Goal: Task Accomplishment & Management: Manage account settings

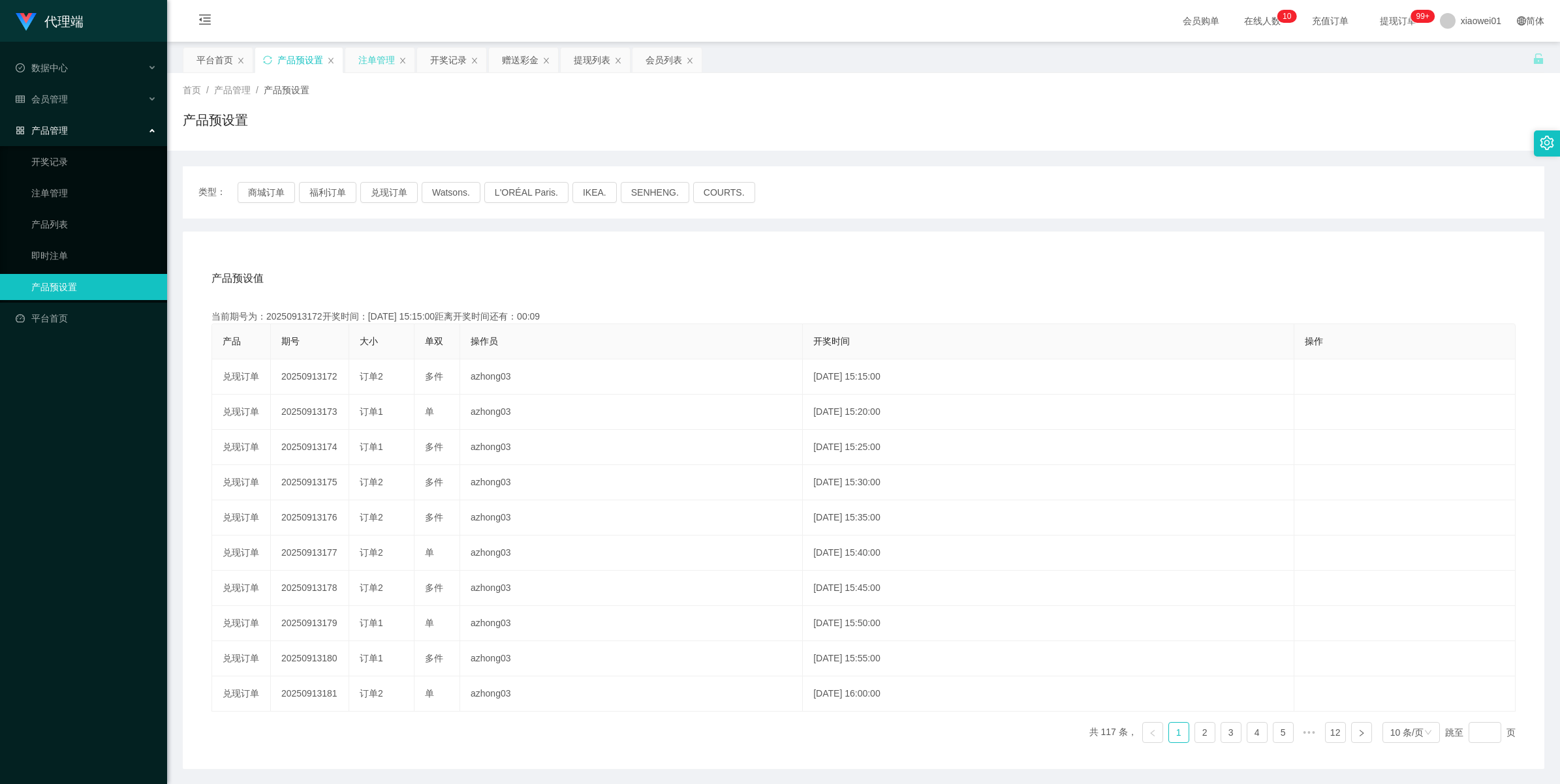
click at [379, 69] on div "注单管理" at bounding box center [376, 59] width 37 height 25
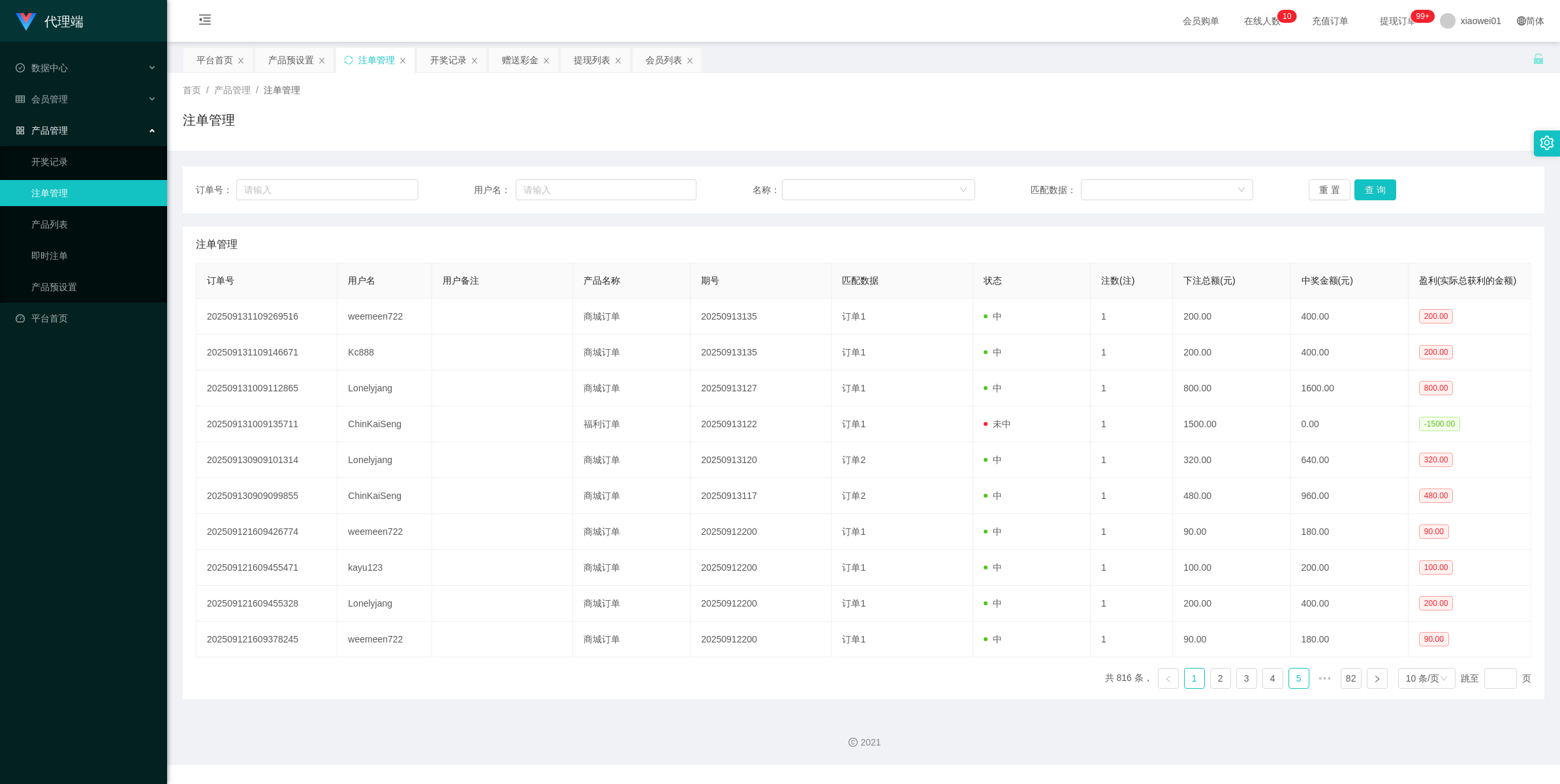
click at [1295, 684] on link "5" at bounding box center [1299, 678] width 20 height 20
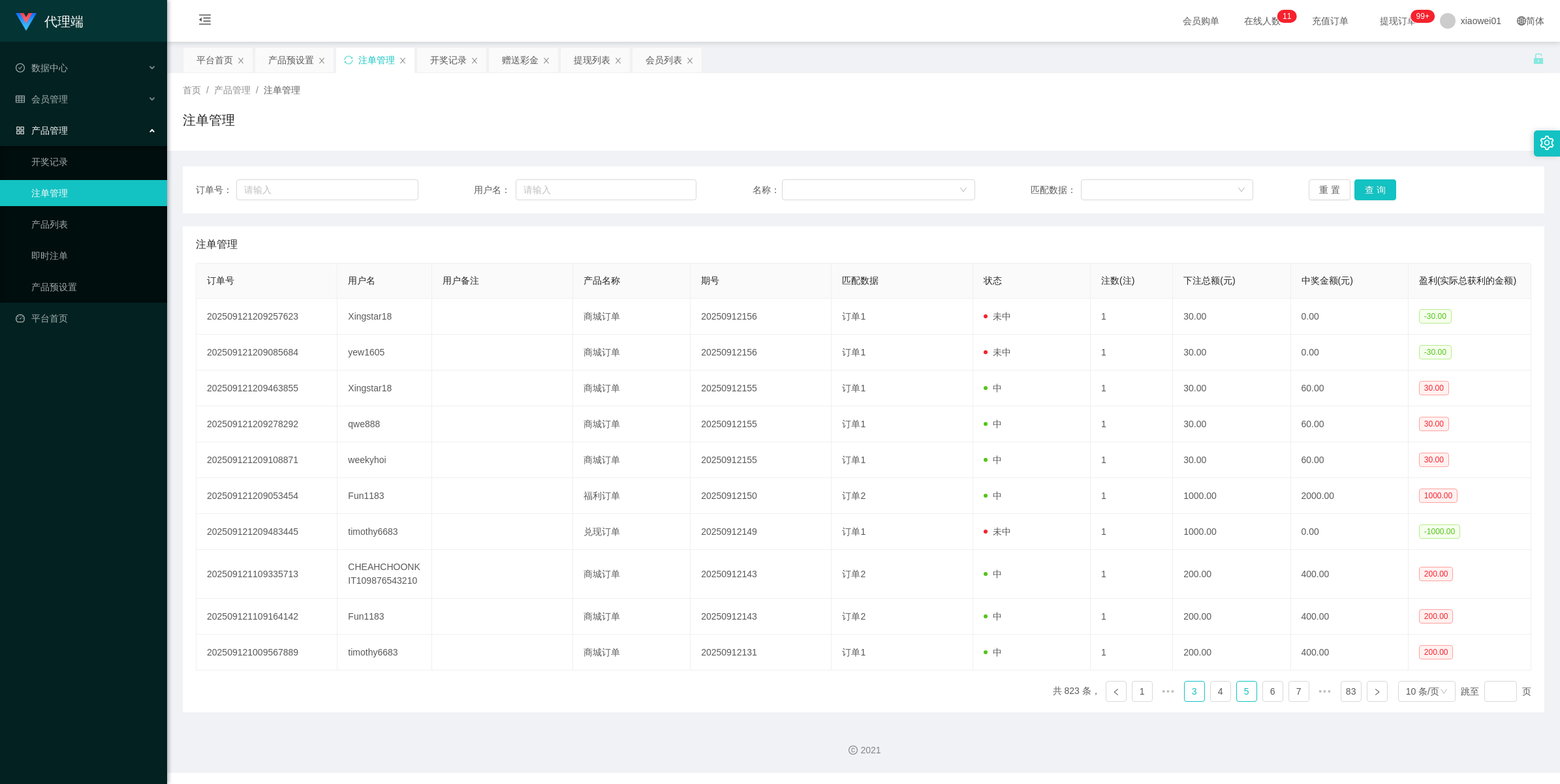
click at [1189, 697] on link "3" at bounding box center [1194, 691] width 20 height 20
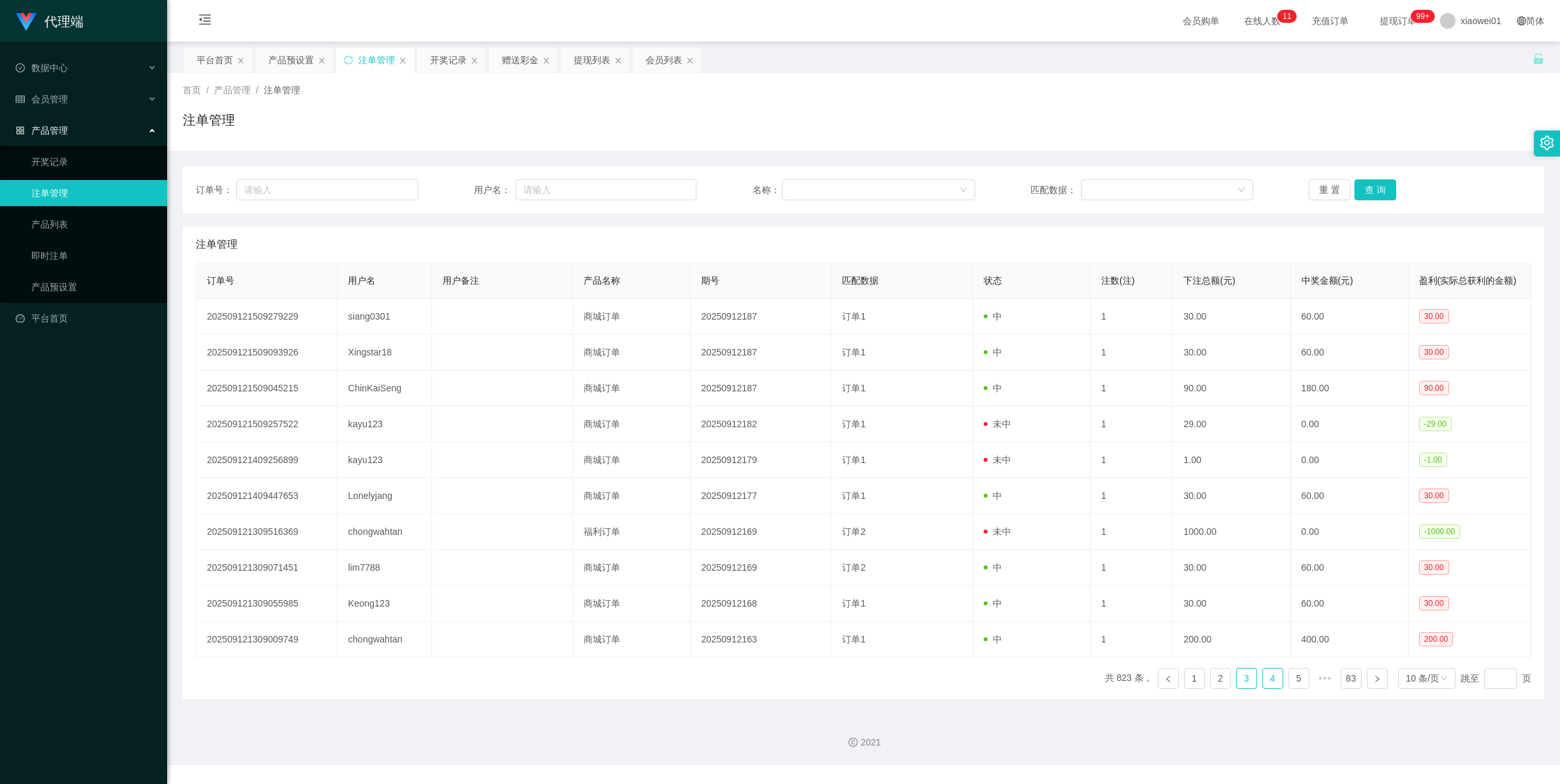
click at [1263, 687] on link "4" at bounding box center [1272, 678] width 20 height 20
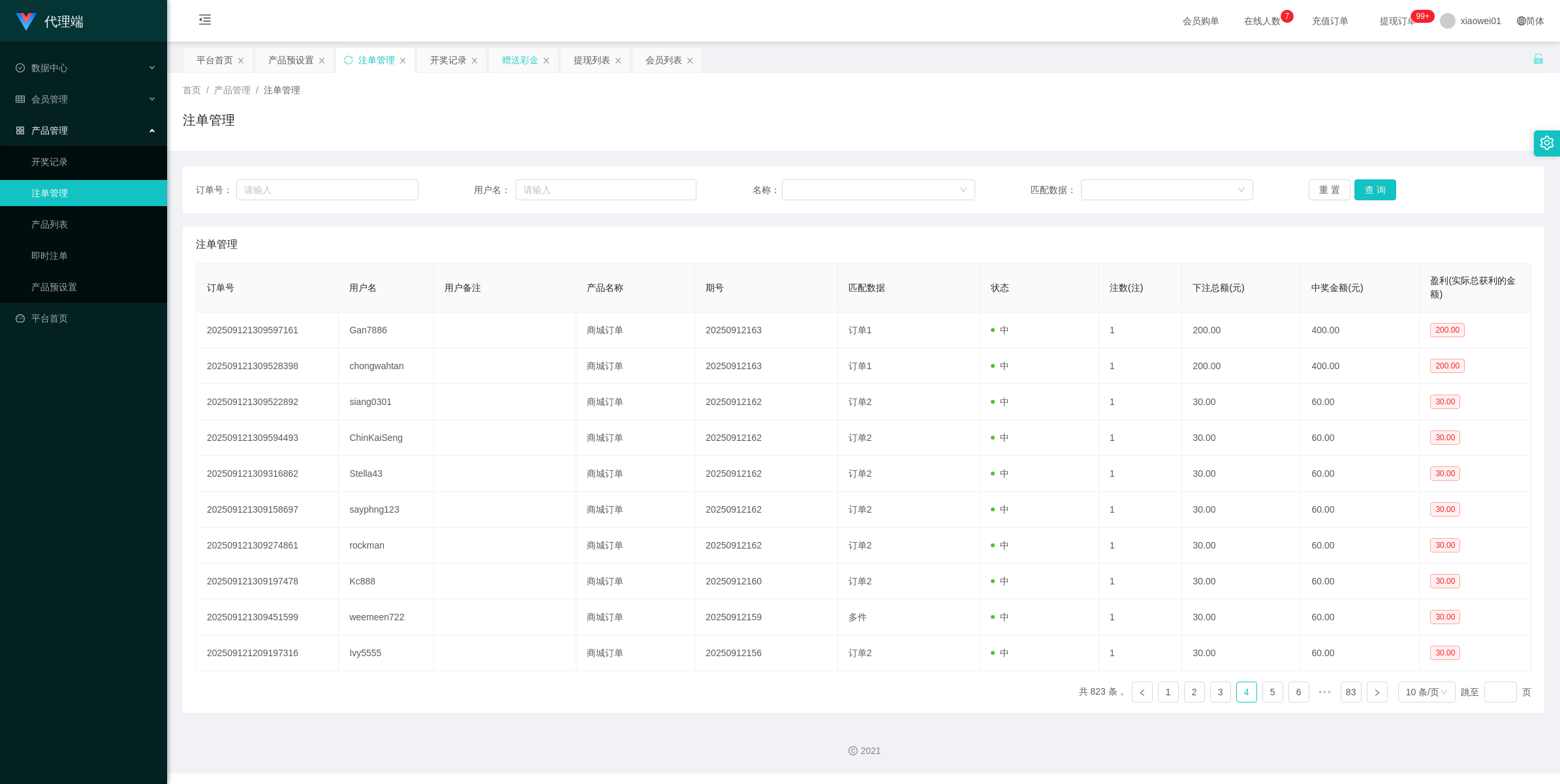
click at [503, 63] on div "赠送彩金" at bounding box center [520, 59] width 37 height 25
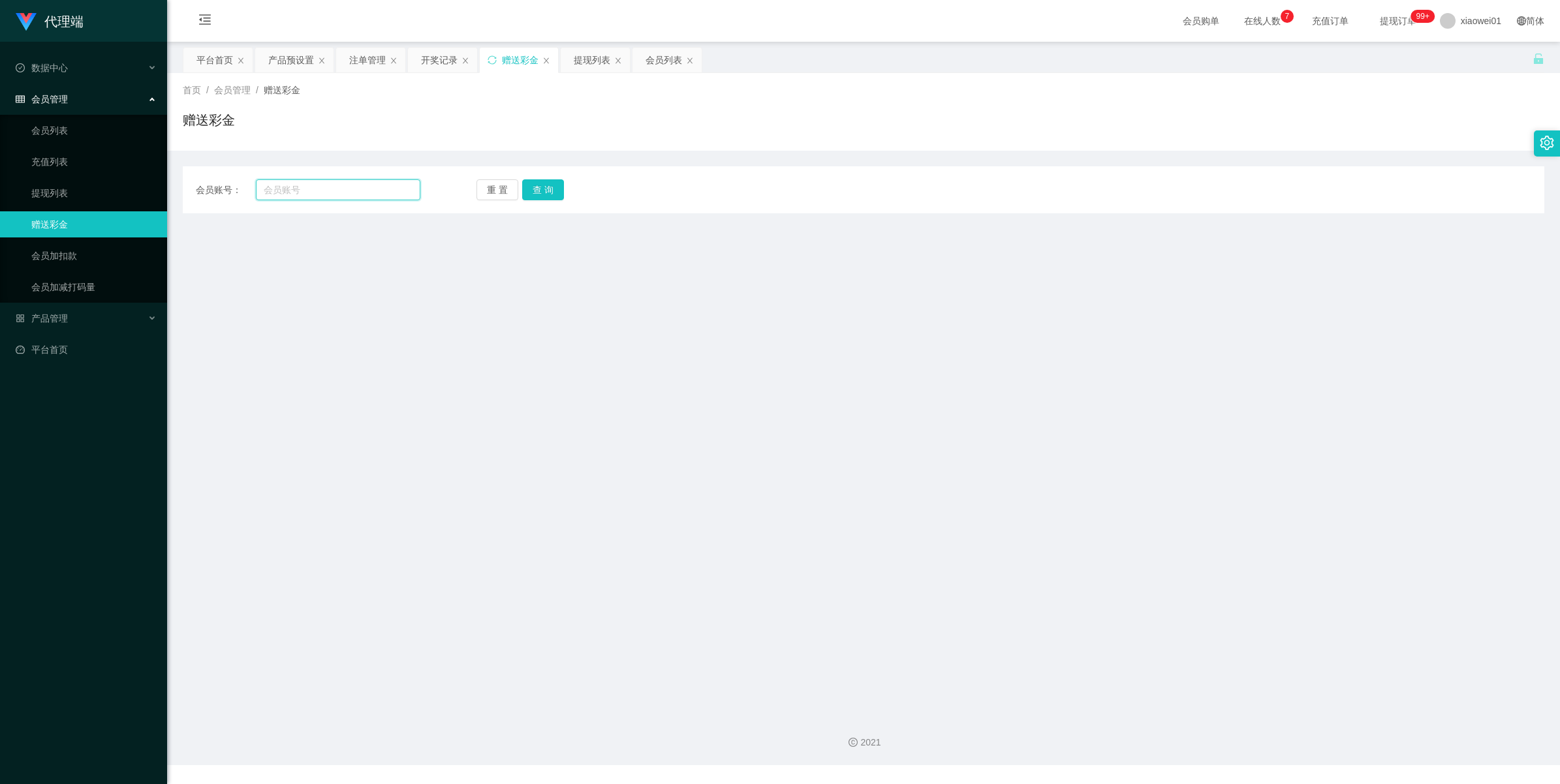
click at [325, 193] on input "text" at bounding box center [338, 190] width 164 height 21
paste input "chunsiang1010"
type input "chunsiang1010"
click at [529, 193] on button "查 询" at bounding box center [543, 190] width 42 height 21
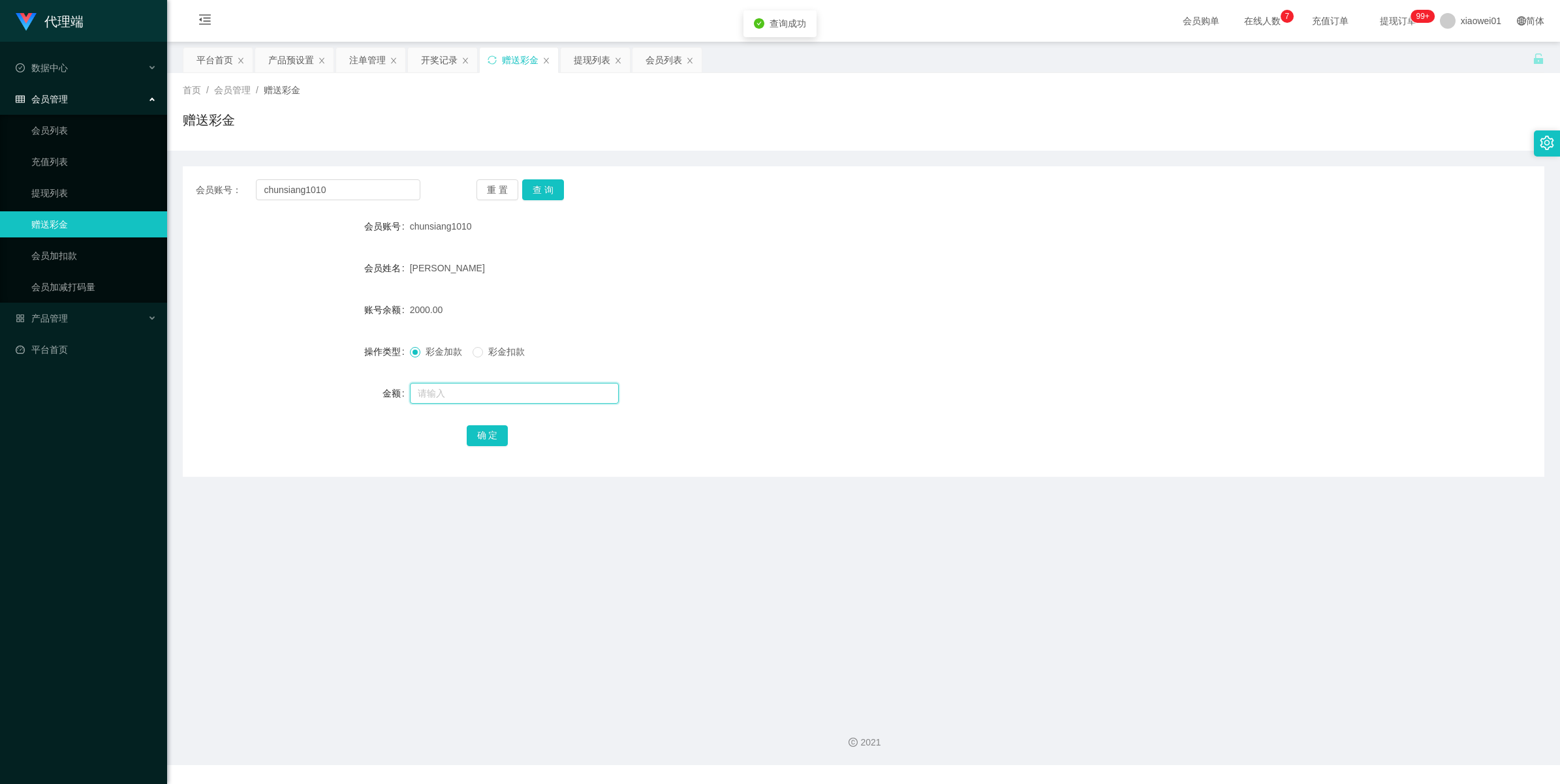
click at [433, 396] on input "text" at bounding box center [514, 393] width 209 height 21
type input "2000"
click at [477, 432] on button "确 定" at bounding box center [487, 435] width 42 height 21
click at [583, 66] on div "提现列表" at bounding box center [592, 59] width 37 height 25
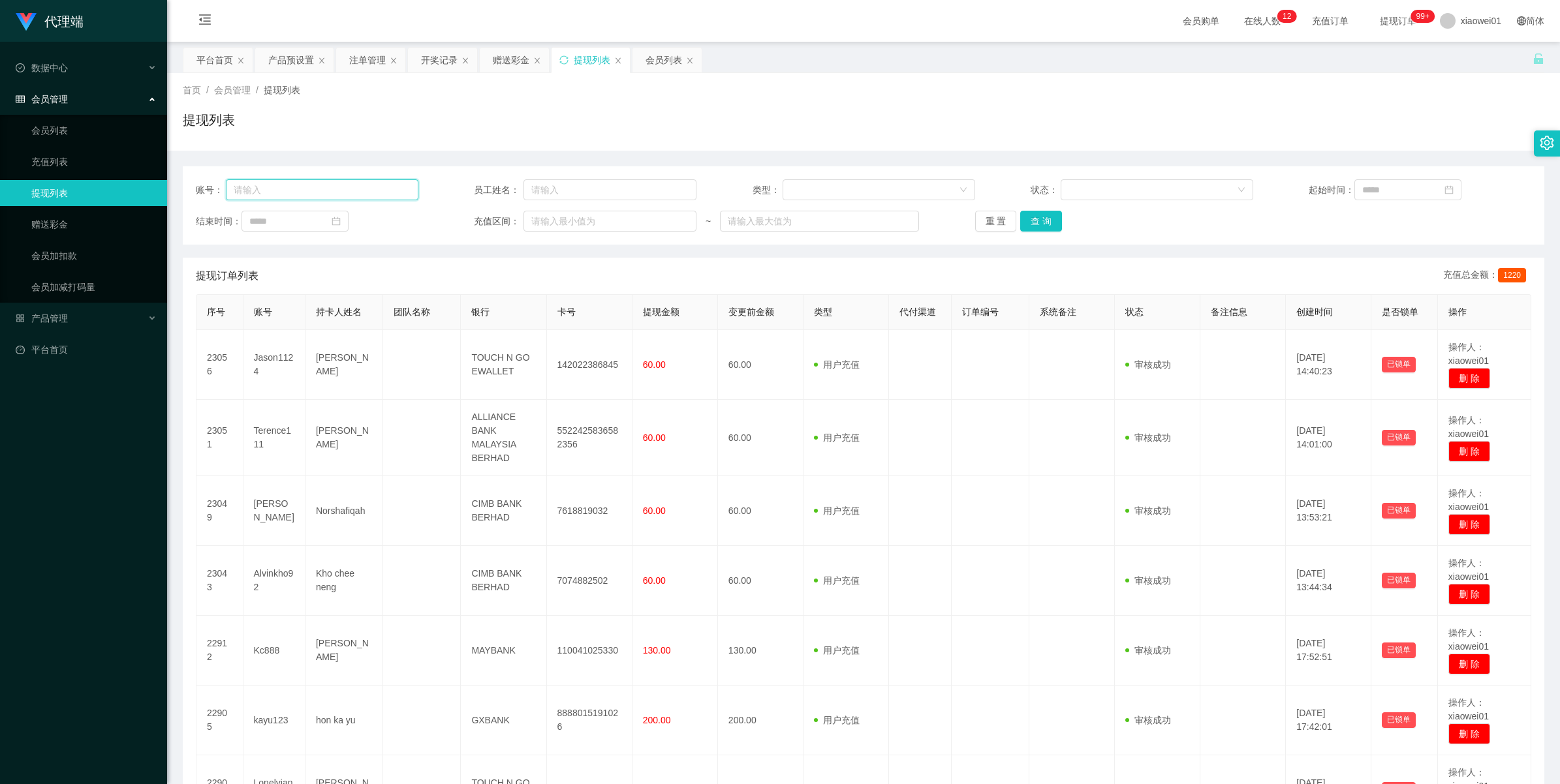
click at [325, 185] on input "text" at bounding box center [322, 190] width 192 height 21
paste input "chunsiang1010"
type input "chunsiang1010"
click at [1023, 221] on button "查 询" at bounding box center [1041, 221] width 42 height 21
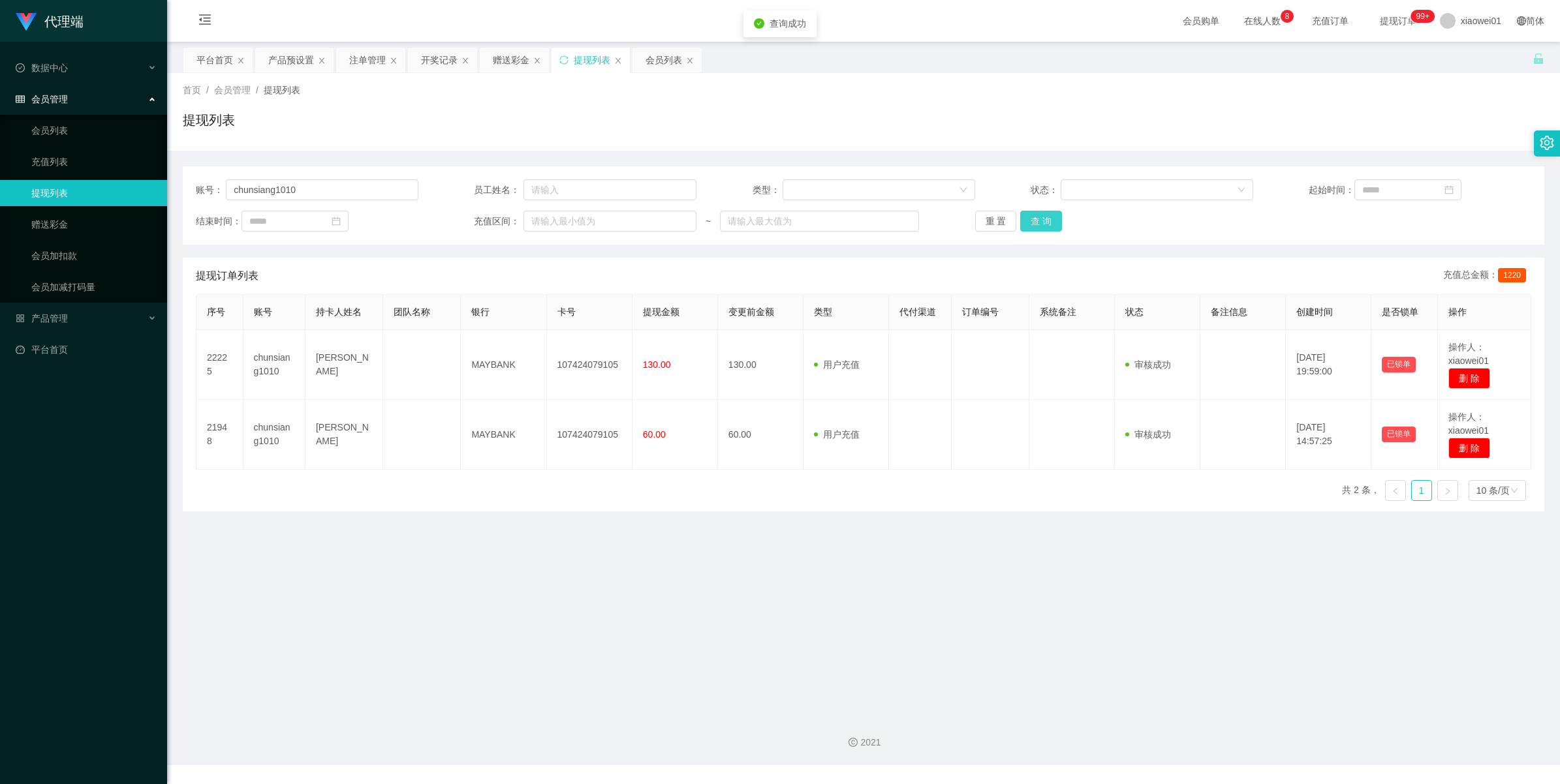
click at [1023, 221] on button "查 询" at bounding box center [1041, 221] width 42 height 21
click at [1023, 221] on div "重 置 查 询" at bounding box center [1086, 221] width 222 height 21
click at [1023, 221] on button "查 询" at bounding box center [1041, 221] width 42 height 21
click at [507, 64] on div "赠送彩金" at bounding box center [511, 59] width 37 height 25
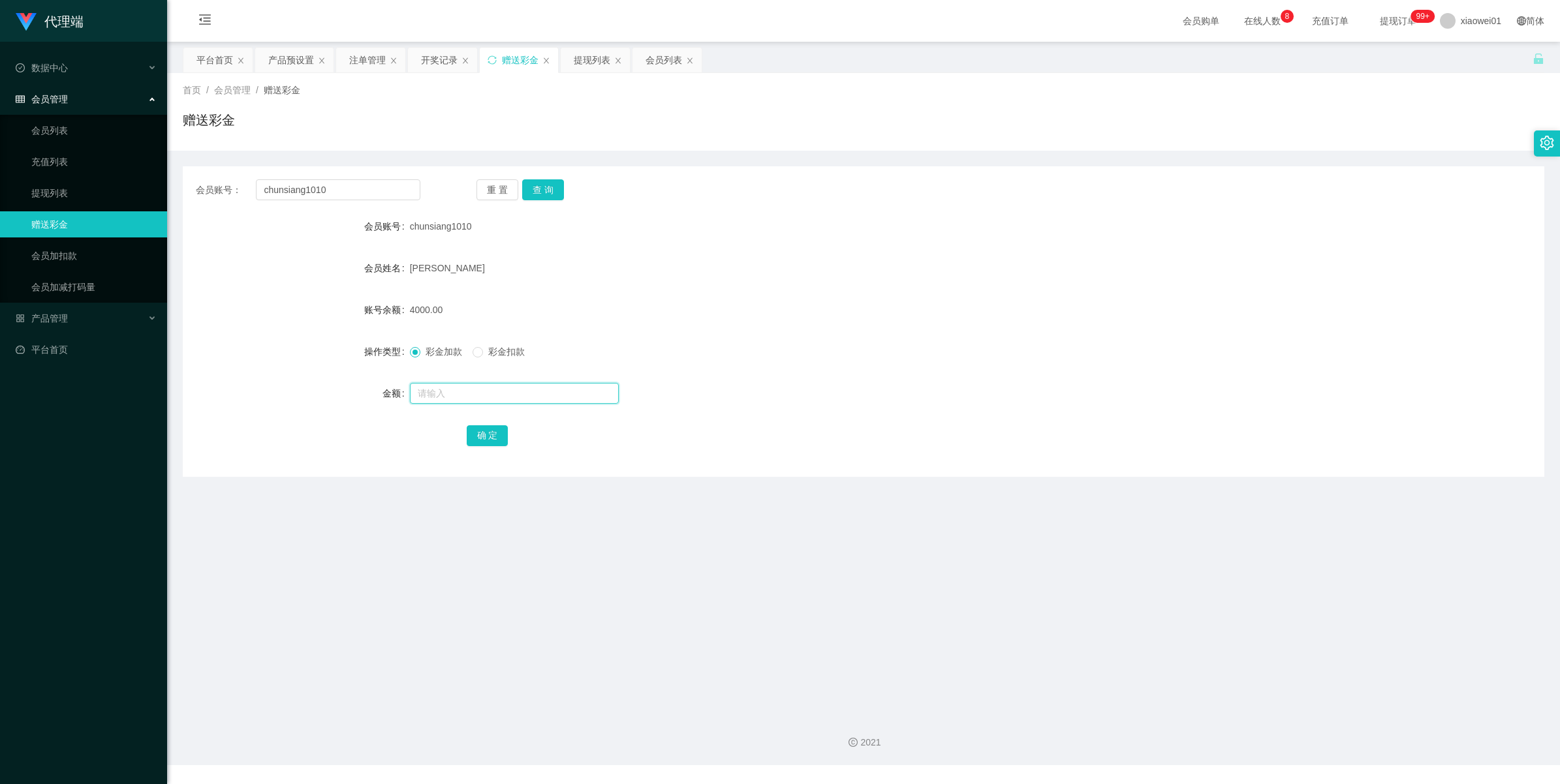
click at [431, 398] on input "text" at bounding box center [514, 393] width 209 height 21
type input "5"
type input "700"
drag, startPoint x: 486, startPoint y: 433, endPoint x: 635, endPoint y: 428, distance: 149.1
click at [486, 433] on button "确 定" at bounding box center [487, 435] width 42 height 21
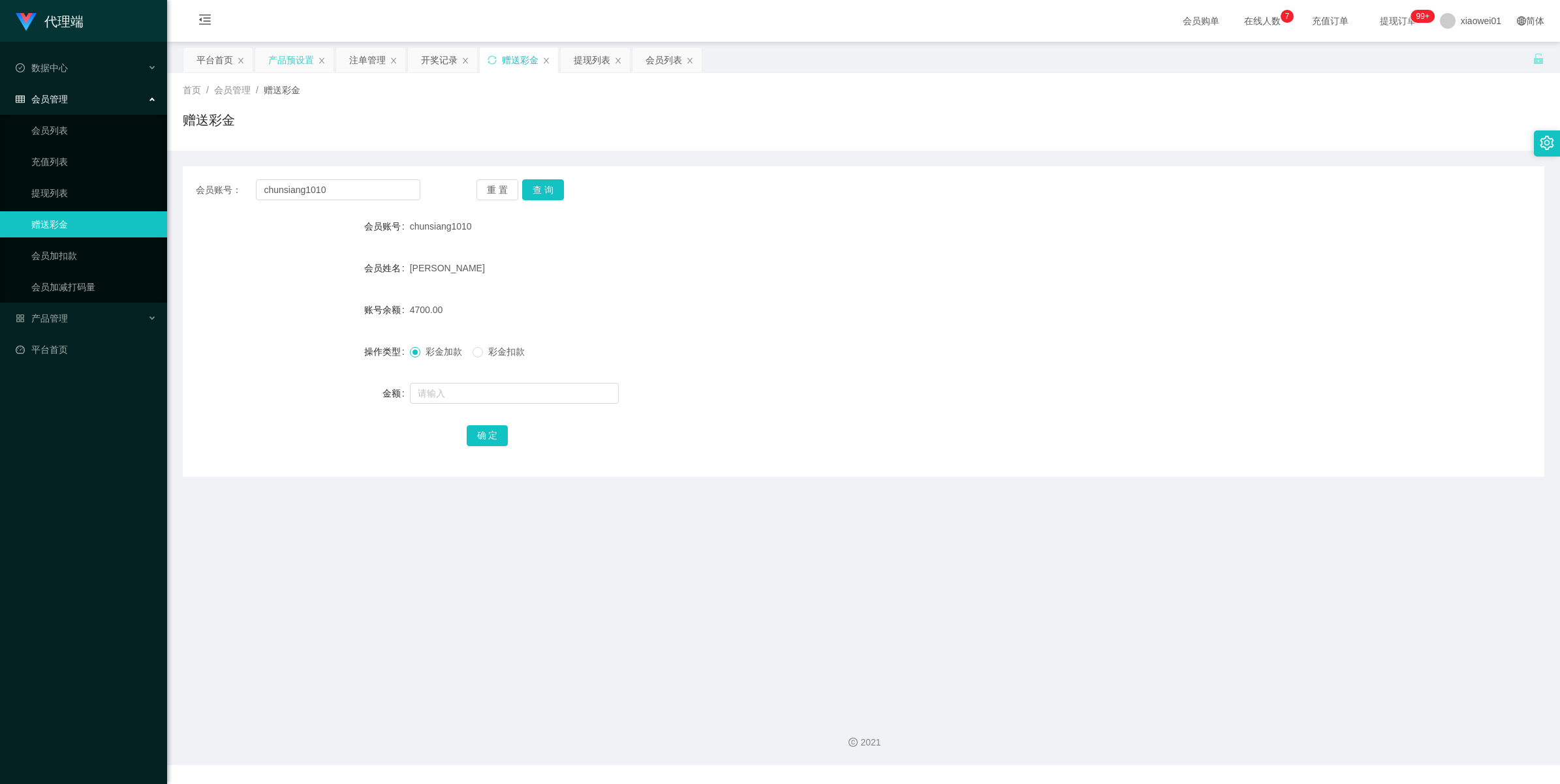
click at [301, 70] on div "产品预设置" at bounding box center [290, 59] width 46 height 25
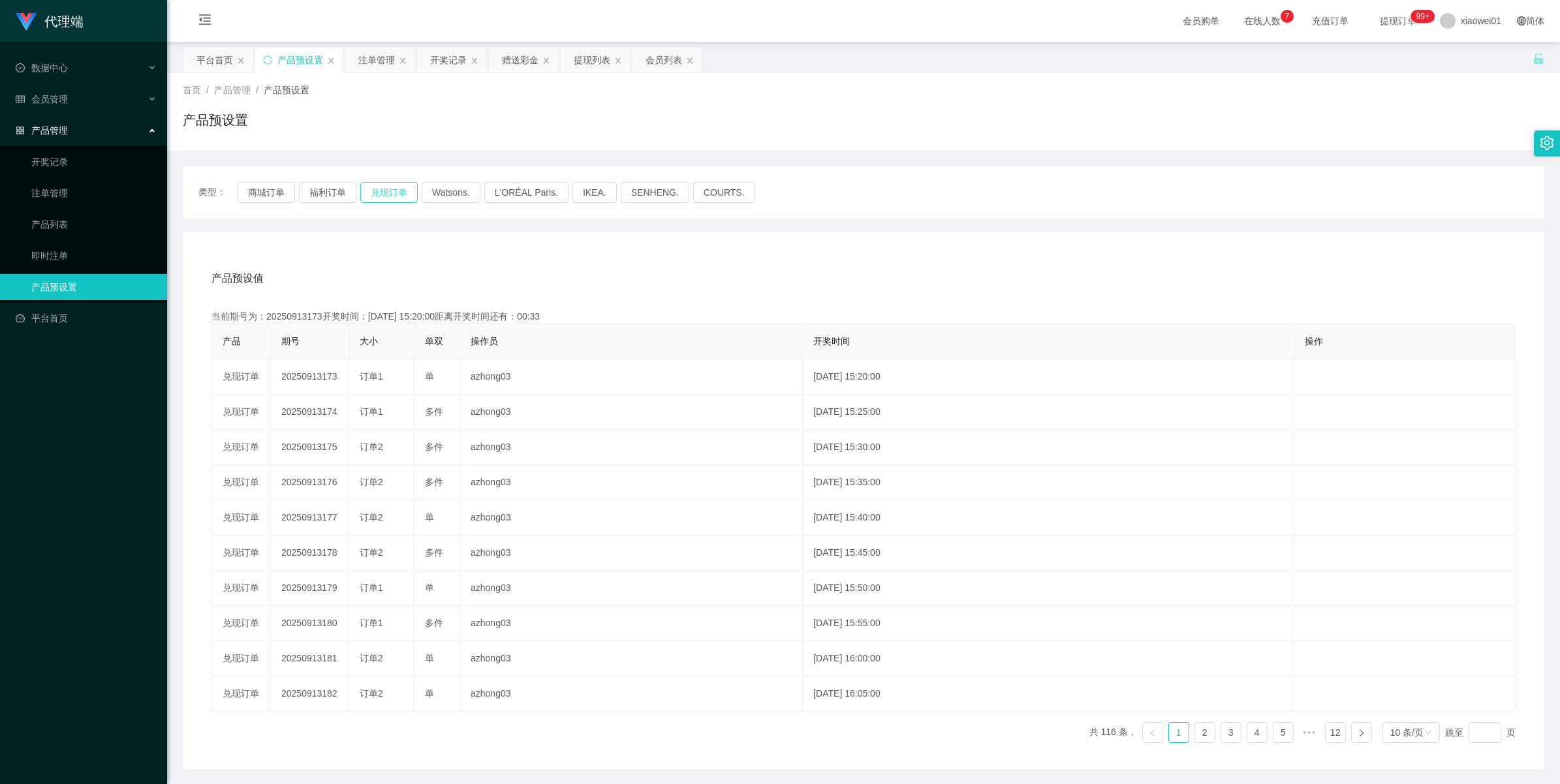
click at [393, 199] on button "兑现订单" at bounding box center [388, 192] width 58 height 21
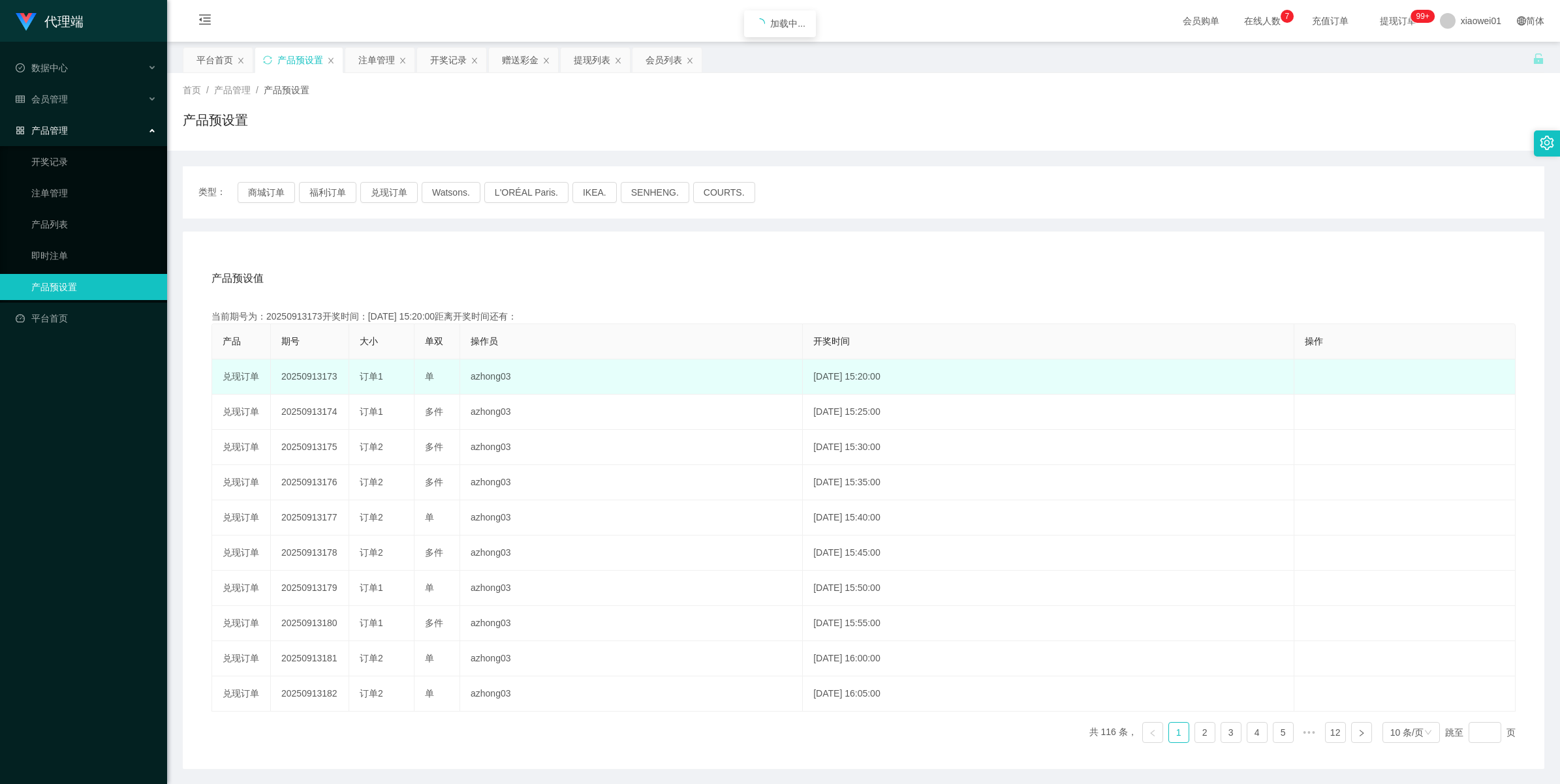
click at [307, 374] on td "20250913173" at bounding box center [309, 377] width 78 height 35
copy td "20250913173"
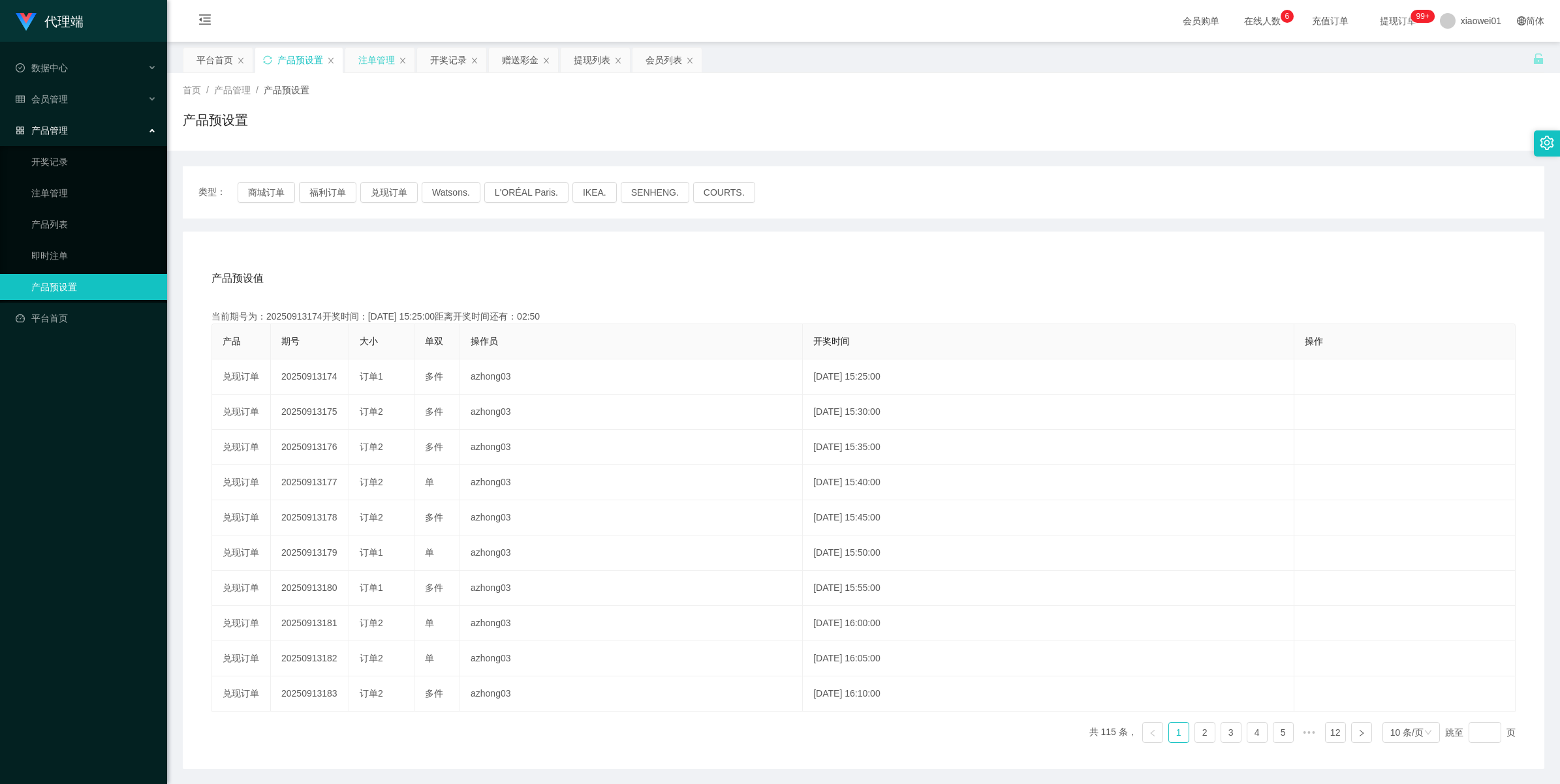
click at [371, 58] on div "注单管理" at bounding box center [376, 59] width 37 height 25
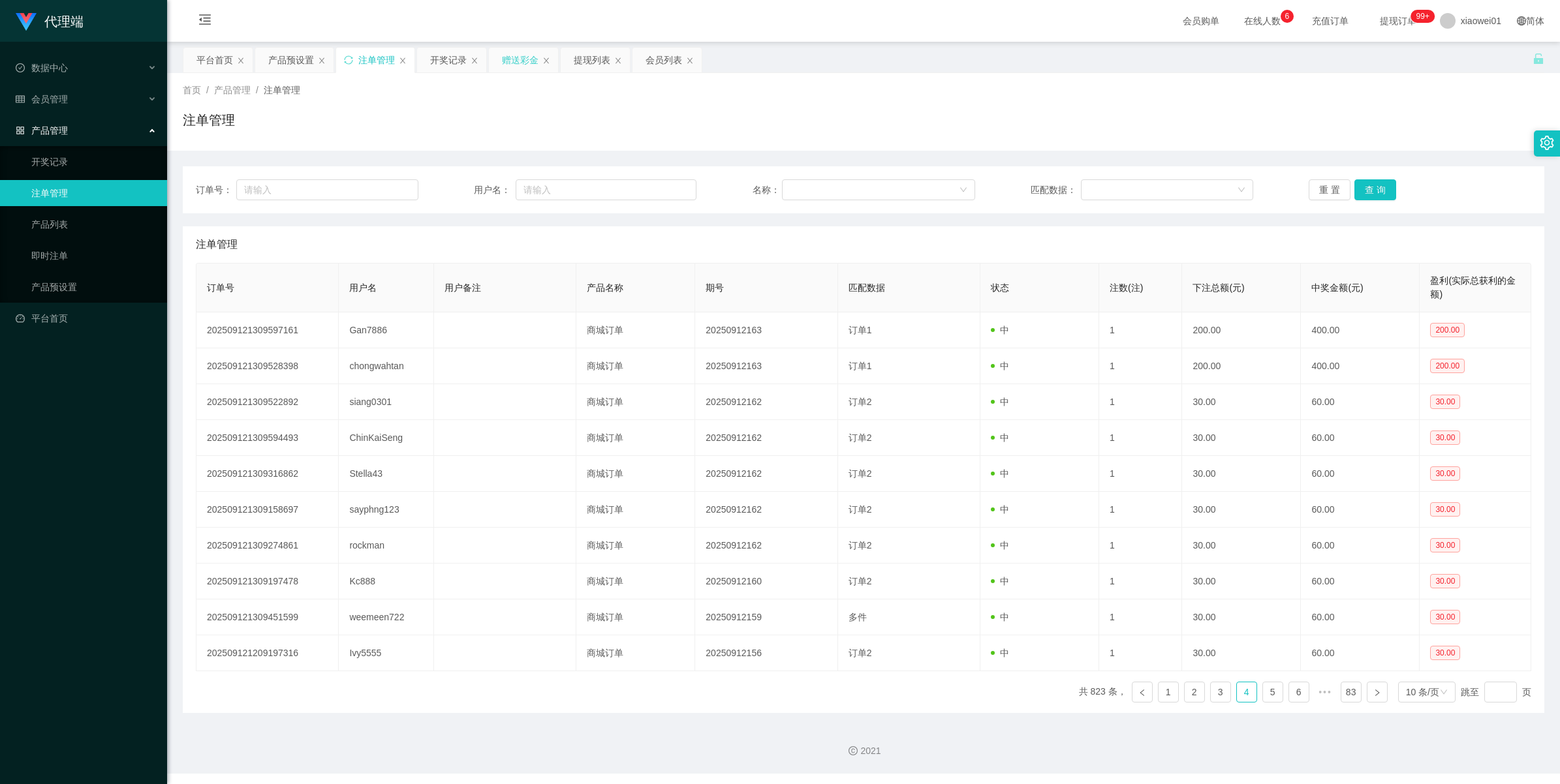
click at [507, 64] on div "赠送彩金" at bounding box center [520, 59] width 37 height 25
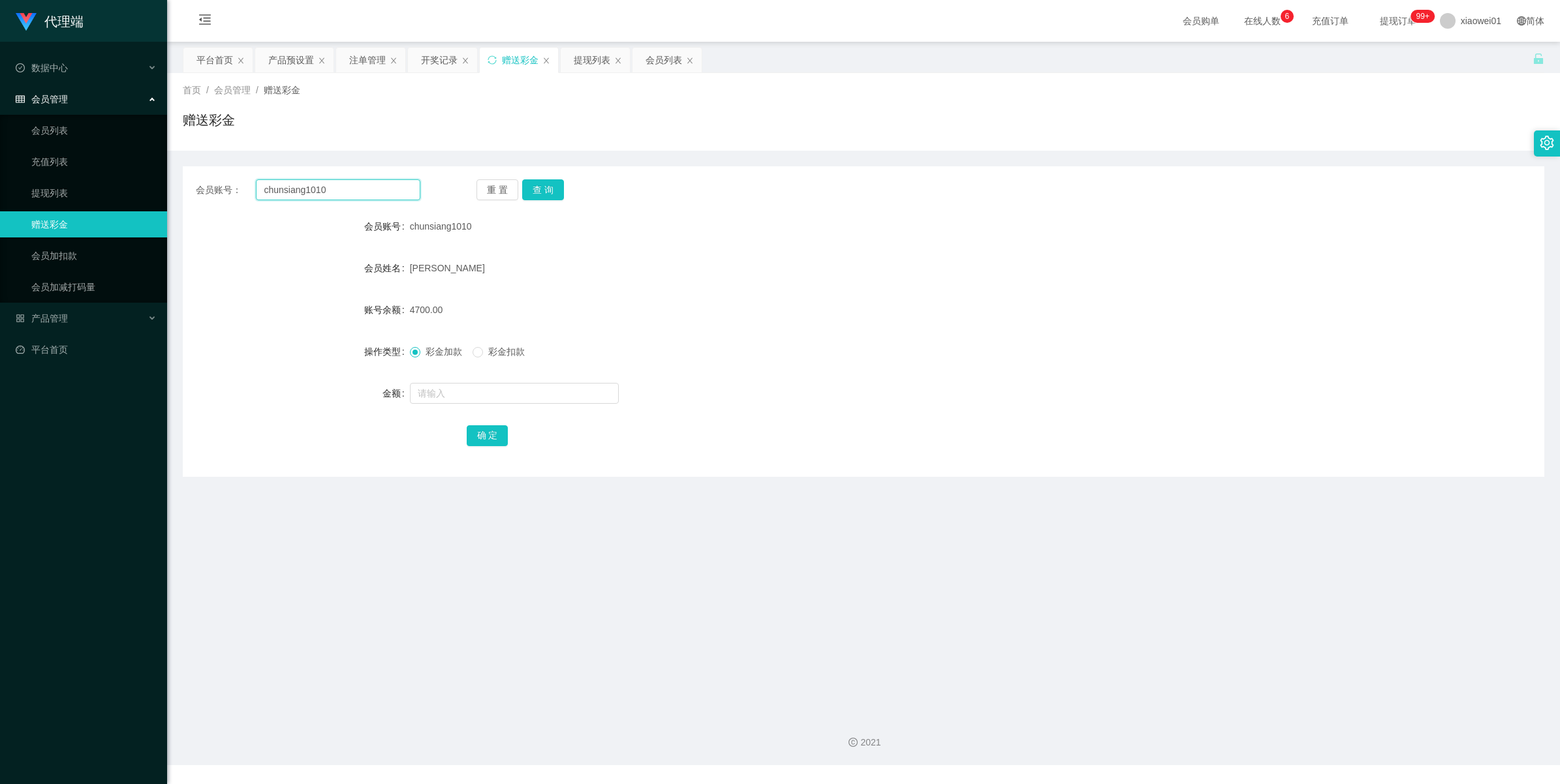
drag, startPoint x: 346, startPoint y: 197, endPoint x: 213, endPoint y: 185, distance: 133.5
click at [213, 185] on div "会员账号： chunsiang1010" at bounding box center [308, 190] width 224 height 21
click at [350, 183] on input "chunsiang1010" at bounding box center [338, 190] width 164 height 21
drag, startPoint x: 350, startPoint y: 190, endPoint x: 257, endPoint y: 178, distance: 93.8
click at [257, 178] on div "会员账号： chunsiang1010 重 置 查 询 会员账号 chunsiang1010 会员姓名 [PERSON_NAME] 账号余额 4700.00 …" at bounding box center [863, 322] width 1362 height 311
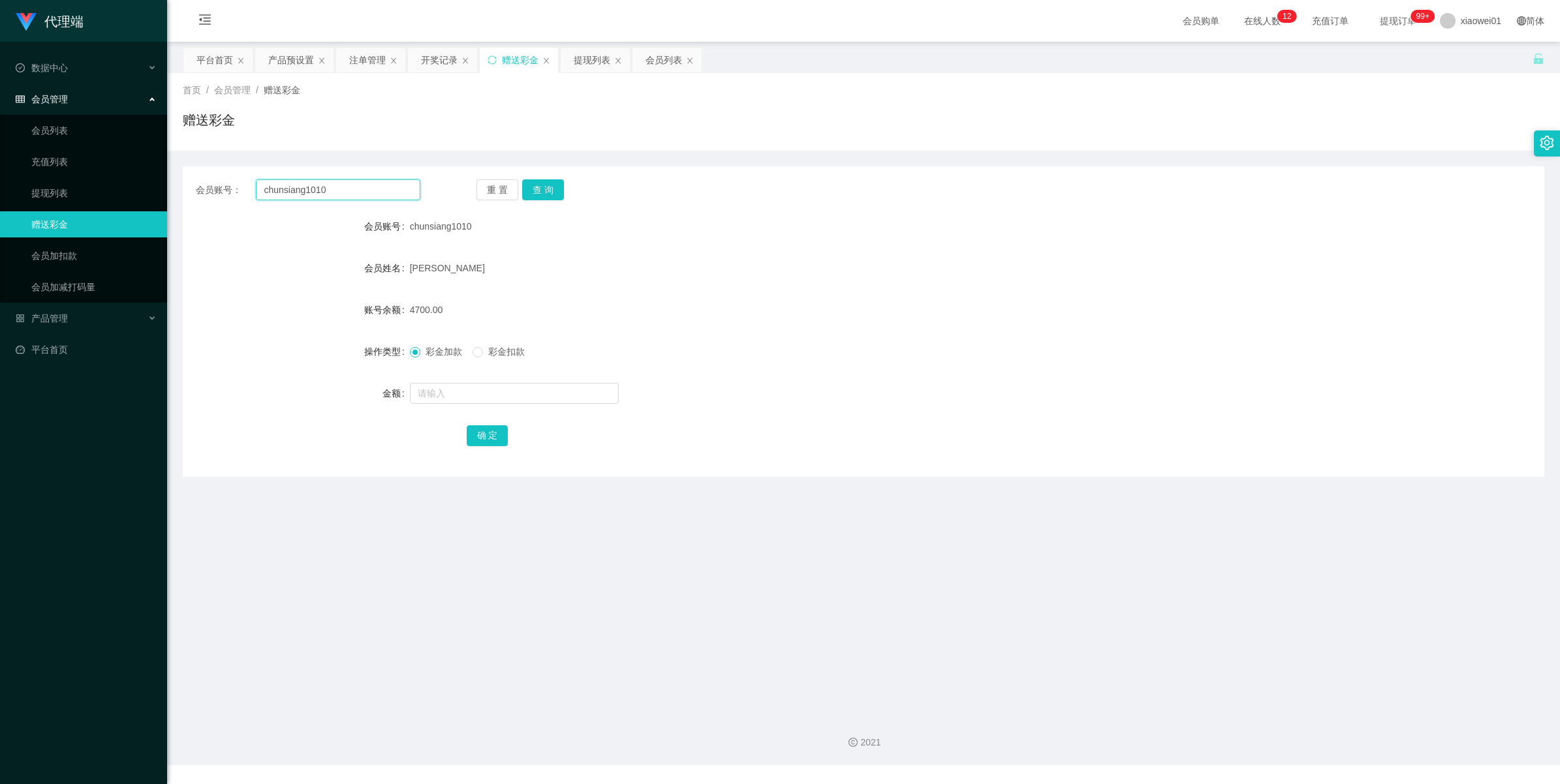
click at [355, 191] on input "chunsiang1010" at bounding box center [338, 190] width 164 height 21
drag, startPoint x: 355, startPoint y: 191, endPoint x: 259, endPoint y: 191, distance: 96.0
click at [259, 191] on input "chunsiang1010" at bounding box center [338, 190] width 164 height 21
click at [369, 65] on div "注单管理" at bounding box center [368, 59] width 37 height 25
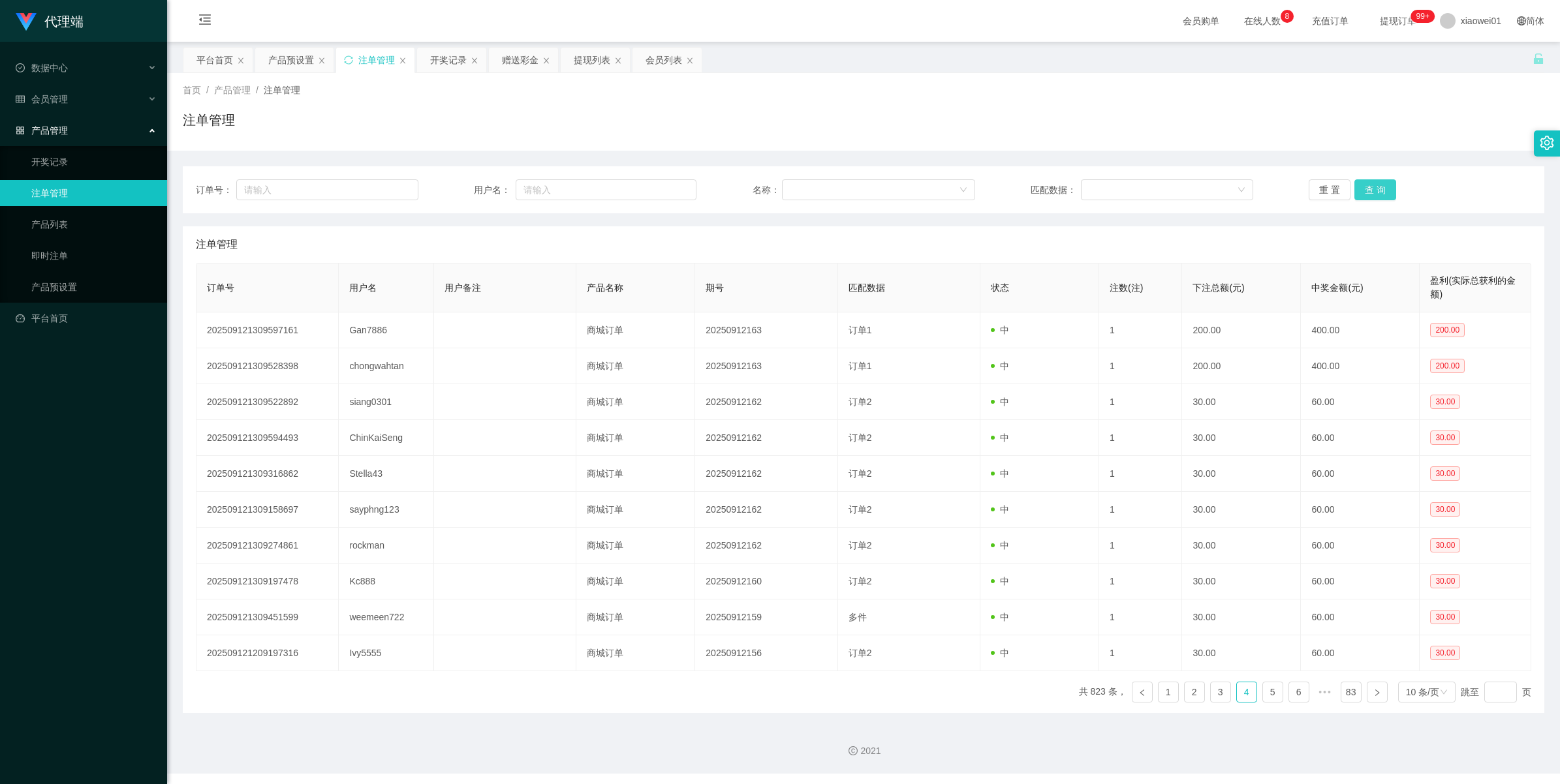
click at [1386, 183] on button "查 询" at bounding box center [1375, 190] width 42 height 21
click at [1386, 183] on div "重 置 查 询" at bounding box center [1419, 190] width 222 height 21
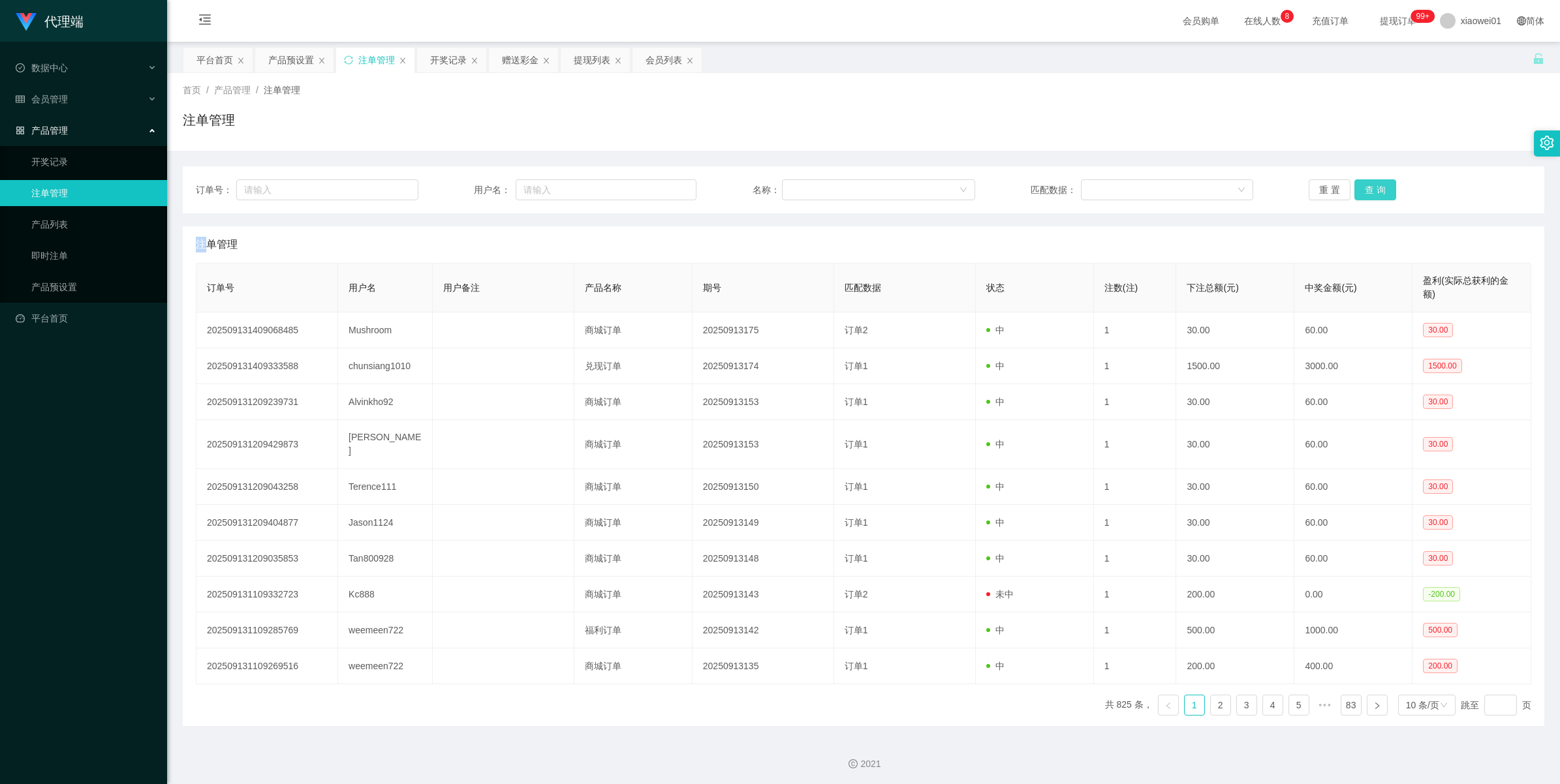
click at [1386, 183] on button "查 询" at bounding box center [1375, 190] width 42 height 21
click at [1386, 183] on div "重 置 查 询" at bounding box center [1419, 190] width 222 height 21
click at [1386, 183] on button "查 询" at bounding box center [1375, 190] width 42 height 21
click at [1386, 183] on div "重 置 查 询" at bounding box center [1419, 190] width 222 height 21
click at [1386, 183] on button "查 询" at bounding box center [1375, 190] width 42 height 21
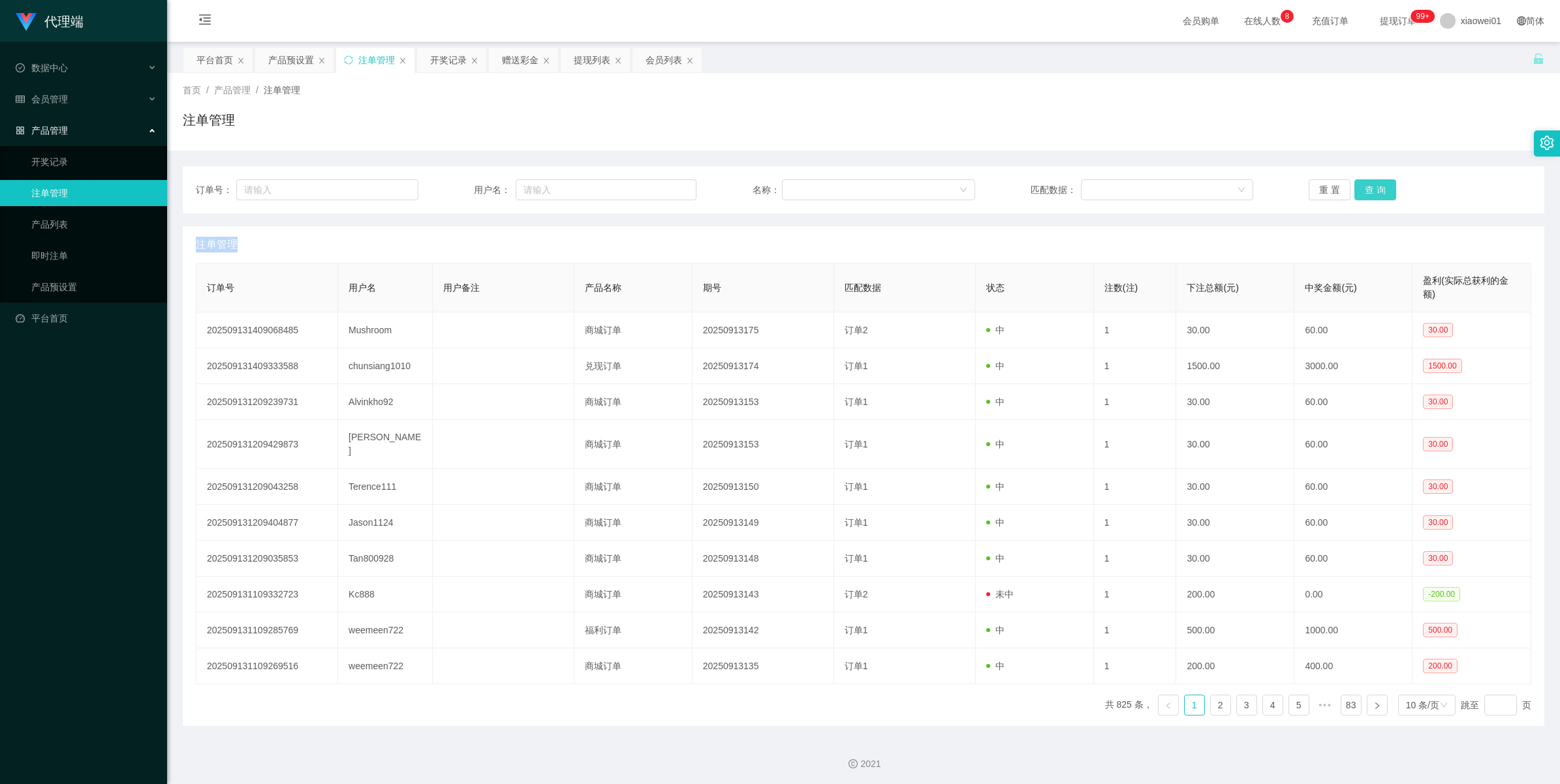
click at [1386, 183] on div "重 置 查 询" at bounding box center [1419, 190] width 222 height 21
click at [1386, 183] on button "查 询" at bounding box center [1382, 190] width 56 height 21
click at [1386, 183] on div "重 置 查 询" at bounding box center [1419, 190] width 222 height 21
click at [1386, 183] on button "查 询" at bounding box center [1375, 190] width 42 height 21
click at [1386, 183] on div "重 置 查 询" at bounding box center [1419, 190] width 222 height 21
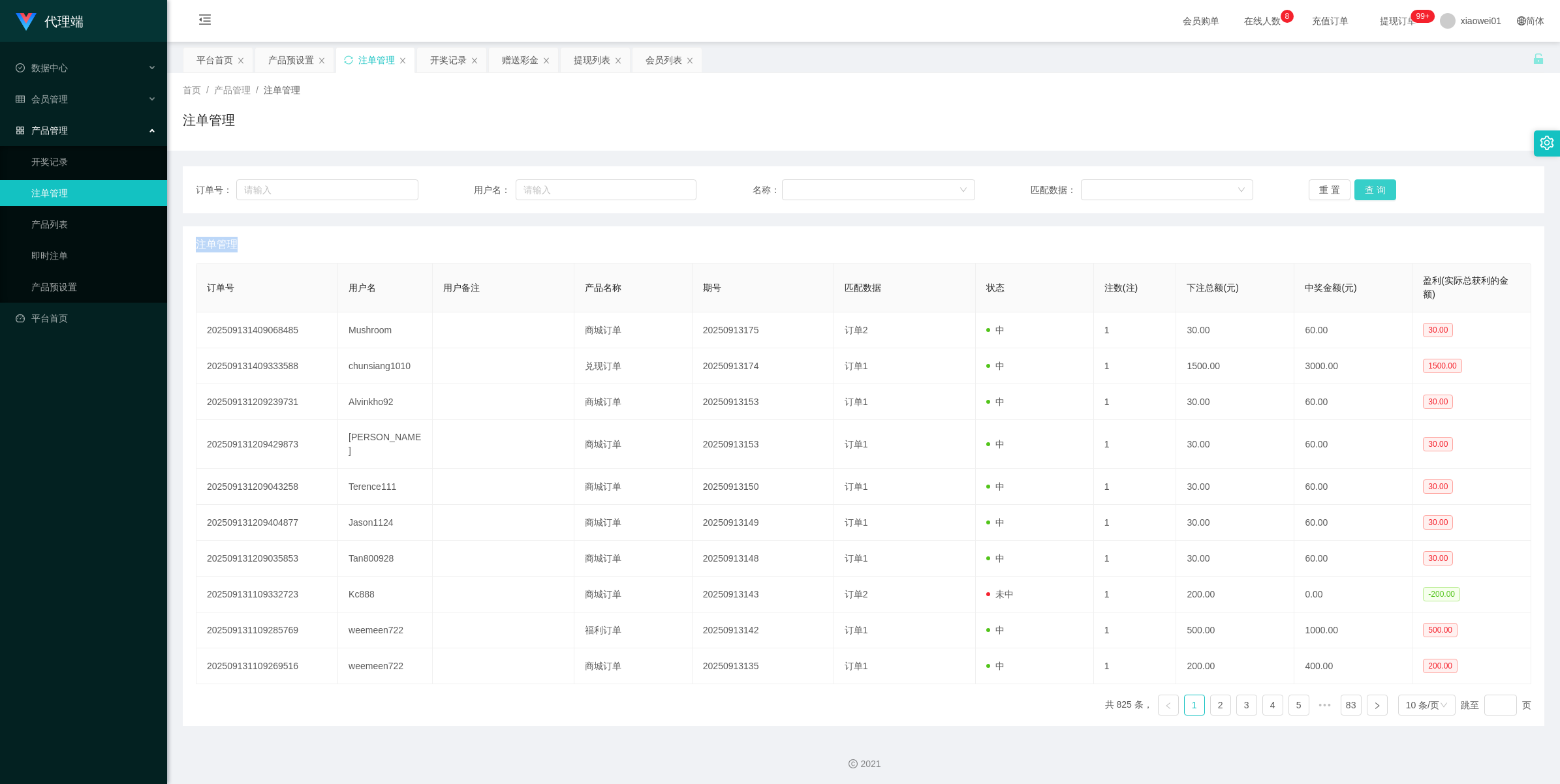
click at [1386, 183] on button "查 询" at bounding box center [1375, 190] width 42 height 21
click at [1386, 183] on div "重 置 查 询" at bounding box center [1419, 190] width 222 height 21
click at [1352, 178] on div "订单号： 用户名： 名称： 匹配数据： 重 置 查 询" at bounding box center [863, 190] width 1362 height 47
click at [1358, 186] on button "查 询" at bounding box center [1375, 190] width 42 height 21
click at [1358, 186] on div "重 置 查 询" at bounding box center [1419, 190] width 222 height 21
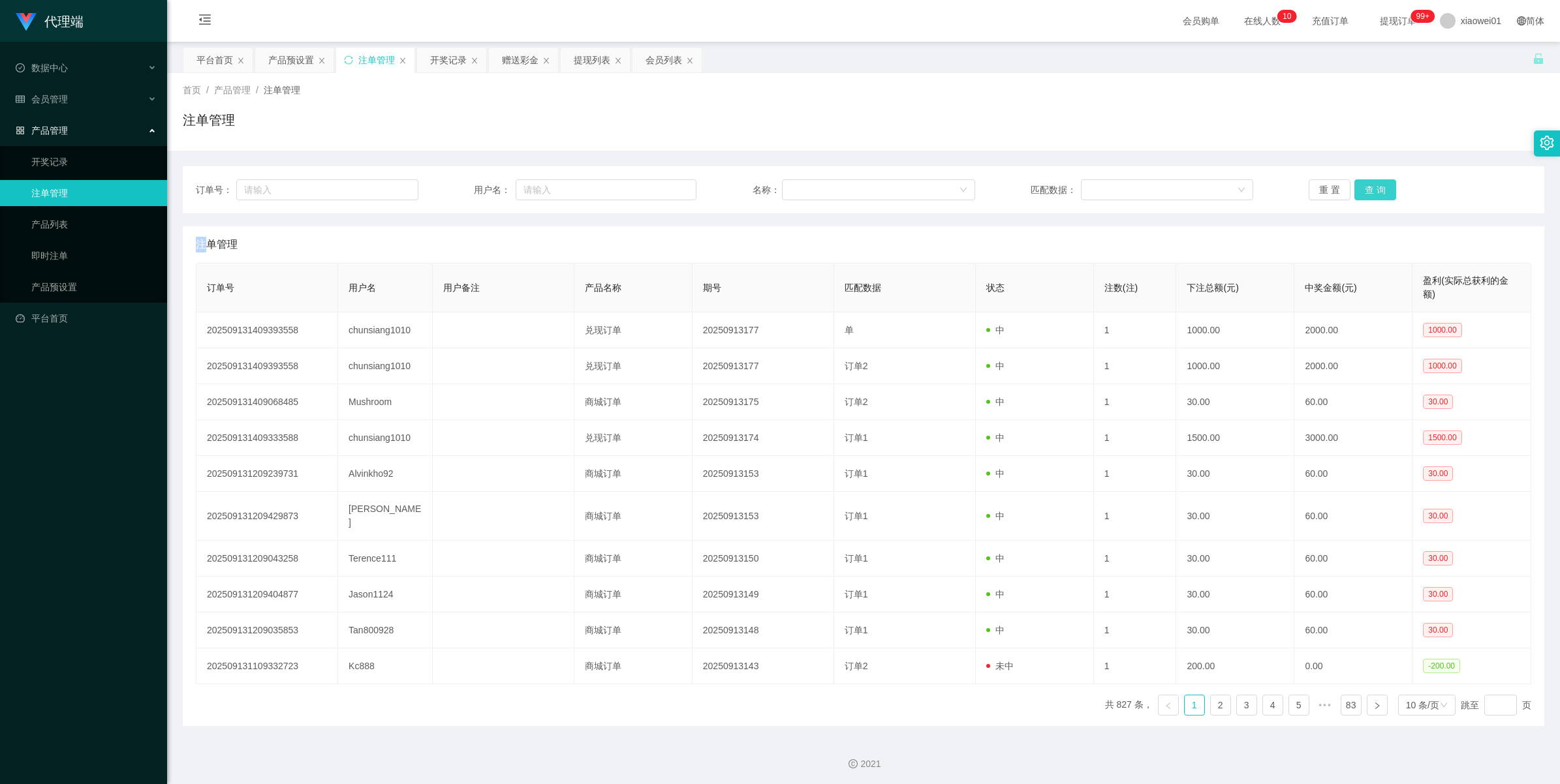
click at [1358, 186] on button "查 询" at bounding box center [1375, 190] width 42 height 21
click at [1358, 186] on div "重 置 查 询" at bounding box center [1419, 190] width 222 height 21
click at [1358, 186] on button "查 询" at bounding box center [1375, 190] width 42 height 21
click at [1358, 186] on div "重 置 查 询" at bounding box center [1419, 190] width 222 height 21
click at [1358, 186] on button "查 询" at bounding box center [1382, 190] width 56 height 21
